Goal: Task Accomplishment & Management: Manage account settings

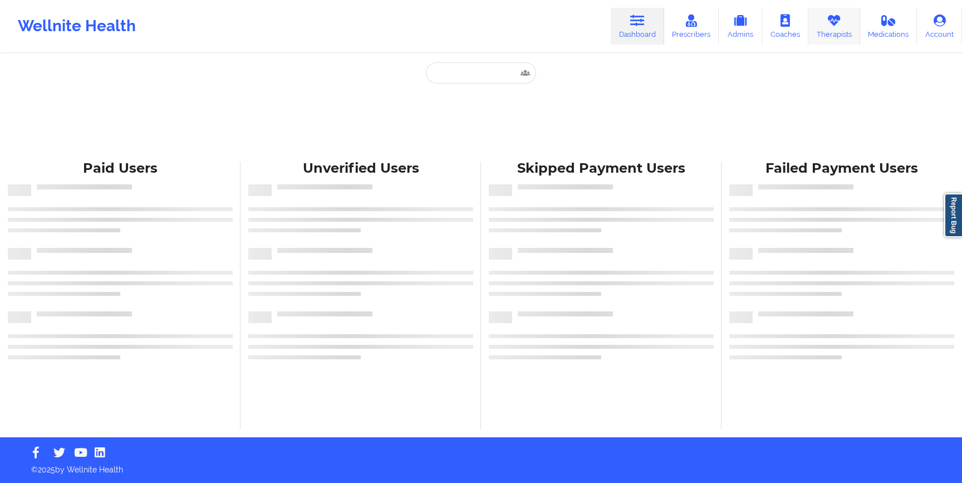
click at [829, 29] on link "Therapists" at bounding box center [834, 26] width 52 height 37
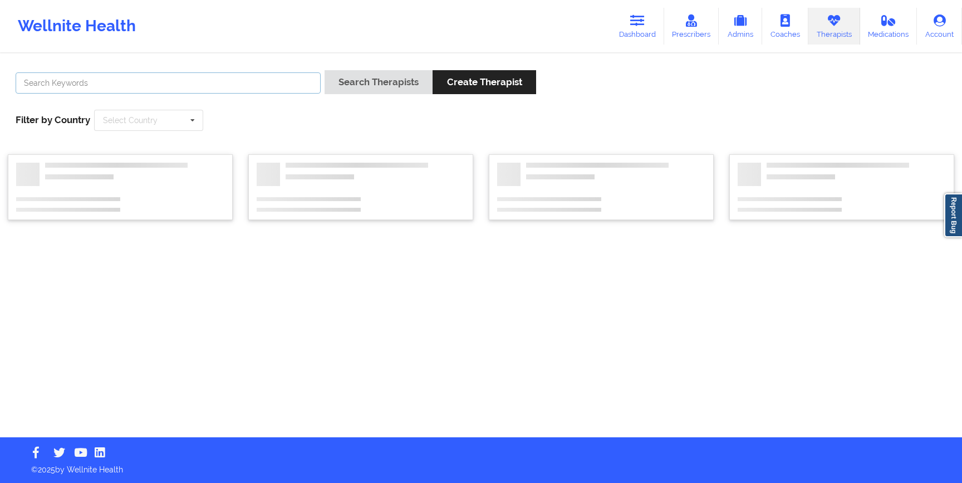
click at [224, 77] on input "text" at bounding box center [168, 82] width 305 height 21
paste input "[PERSON_NAME]"
type input "[PERSON_NAME]"
click at [424, 74] on button "Search Therapists" at bounding box center [378, 82] width 108 height 24
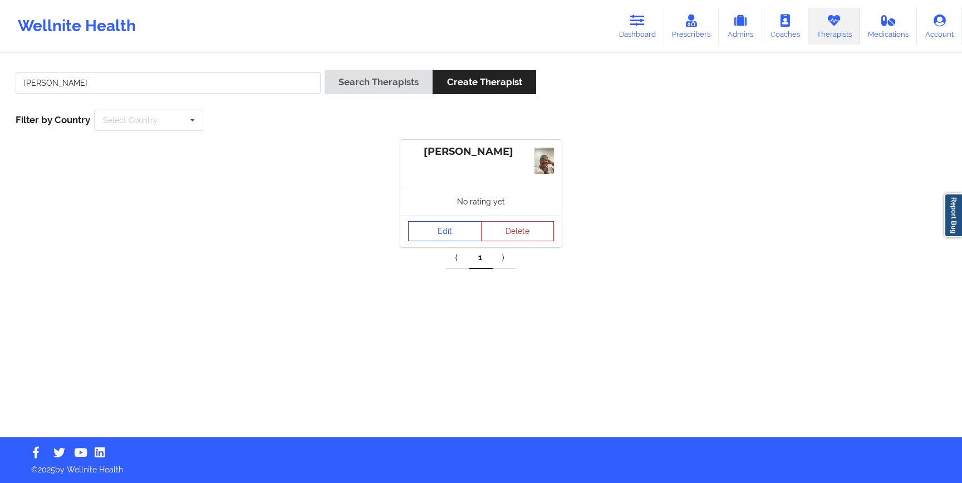
click at [444, 226] on link "Edit" at bounding box center [444, 231] width 73 height 20
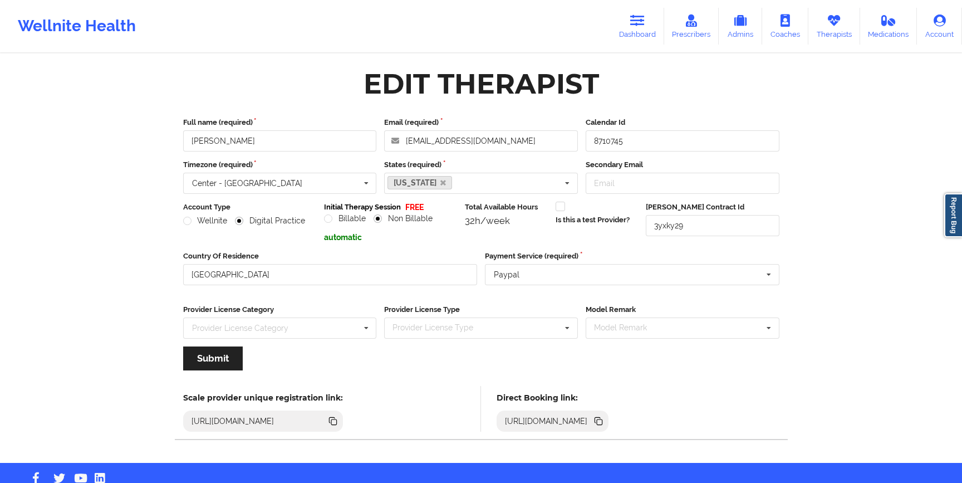
scroll to position [25, 0]
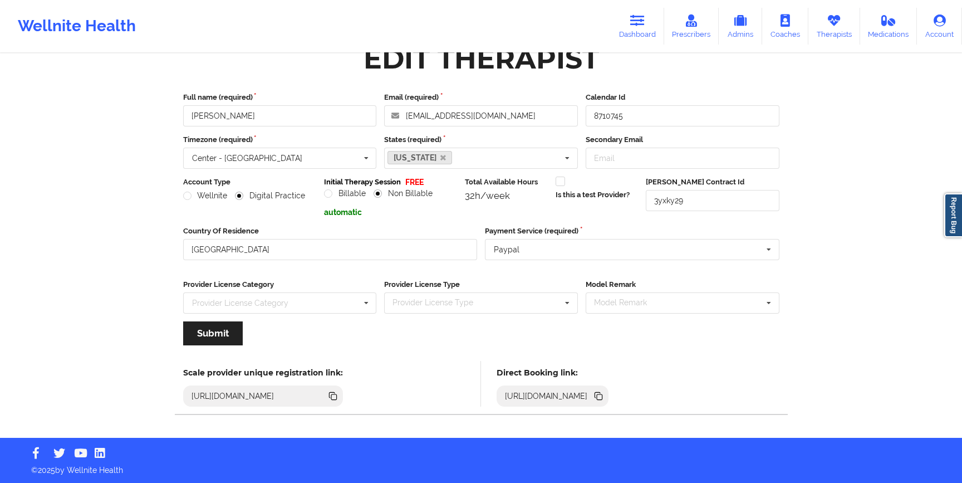
click at [604, 399] on icon at bounding box center [598, 396] width 12 height 12
click at [592, 395] on div "[URL][DOMAIN_NAME]" at bounding box center [546, 395] width 92 height 11
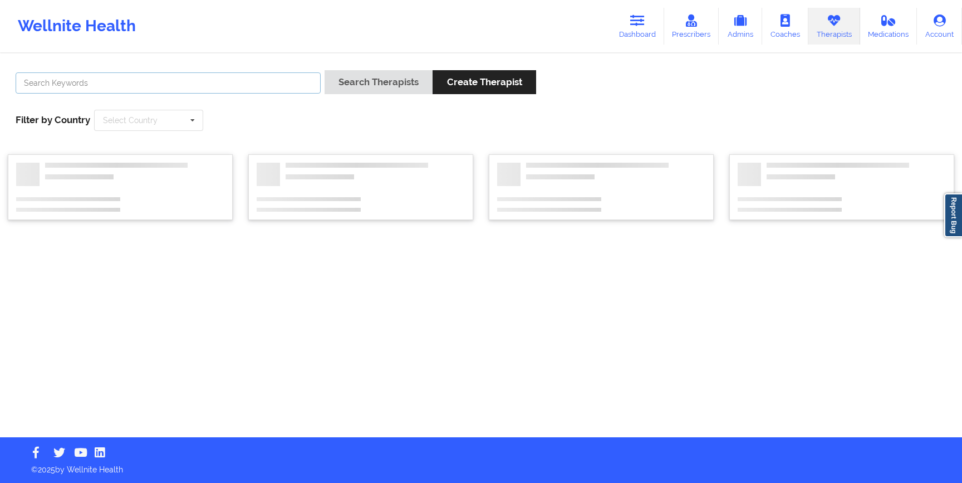
click at [209, 85] on input "text" at bounding box center [168, 82] width 305 height 21
paste input "[PERSON_NAME]"
type input "[PERSON_NAME]"
click at [390, 86] on button "Search Therapists" at bounding box center [378, 82] width 108 height 24
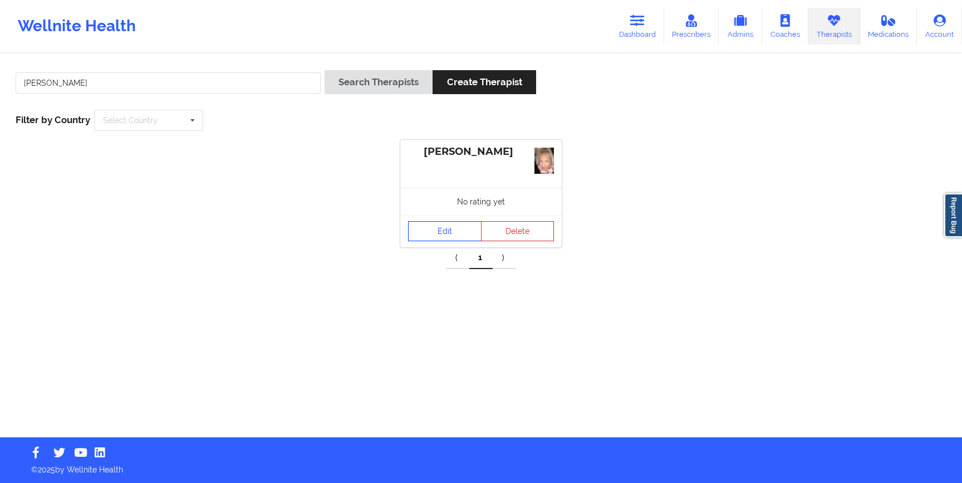
click at [457, 234] on link "Edit" at bounding box center [444, 231] width 73 height 20
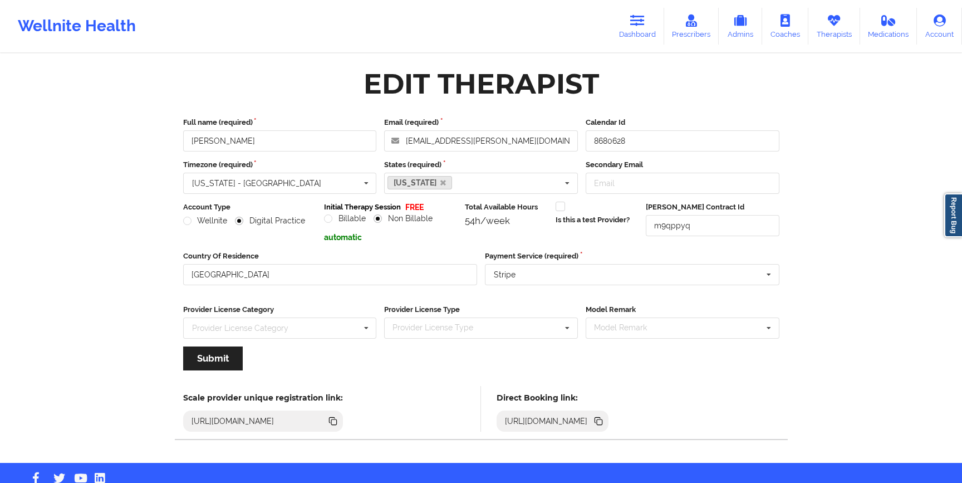
scroll to position [25, 0]
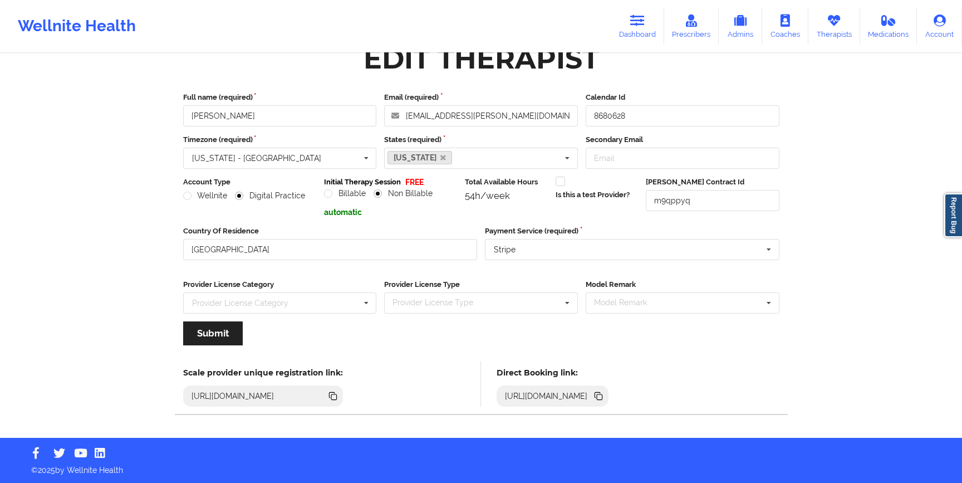
click at [602, 397] on icon at bounding box center [600, 397] width 6 height 6
